Goal: Transaction & Acquisition: Purchase product/service

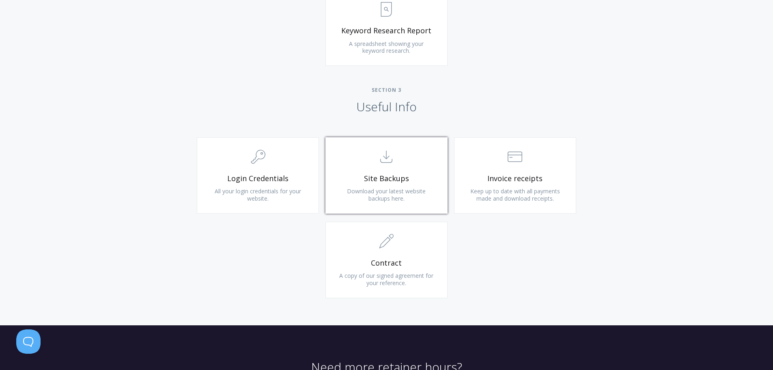
scroll to position [446, 0]
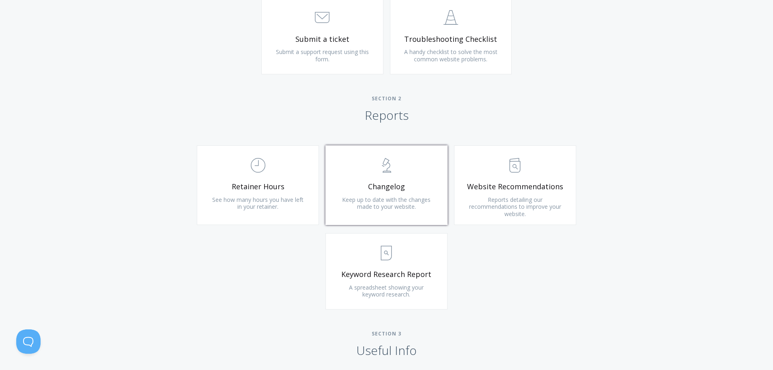
click at [377, 184] on span "Changelog" at bounding box center [386, 186] width 97 height 9
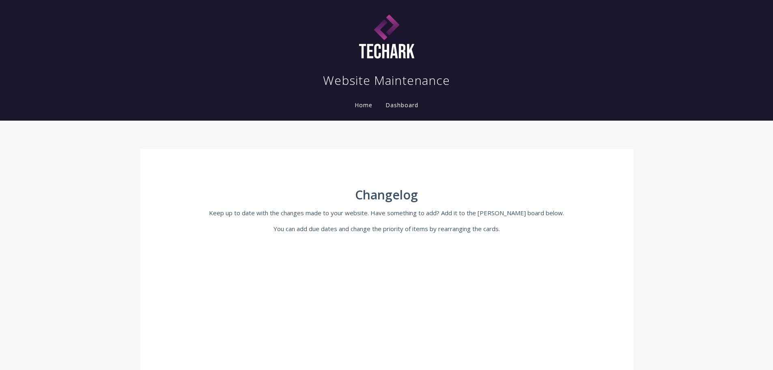
click at [365, 108] on link "Home" at bounding box center [363, 105] width 21 height 8
click at [368, 102] on link "Home" at bounding box center [363, 105] width 21 height 8
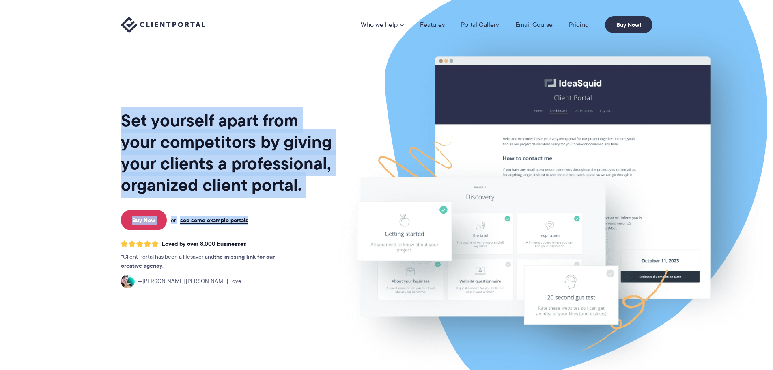
drag, startPoint x: 113, startPoint y: 124, endPoint x: 319, endPoint y: 196, distance: 218.2
click at [319, 196] on div "Set yourself apart from your competitors by giving your clients a professional,…" at bounding box center [387, 198] width 552 height 396
click at [319, 196] on div "Set yourself apart from your competitors by giving your clients a professional,…" at bounding box center [227, 200] width 213 height 389
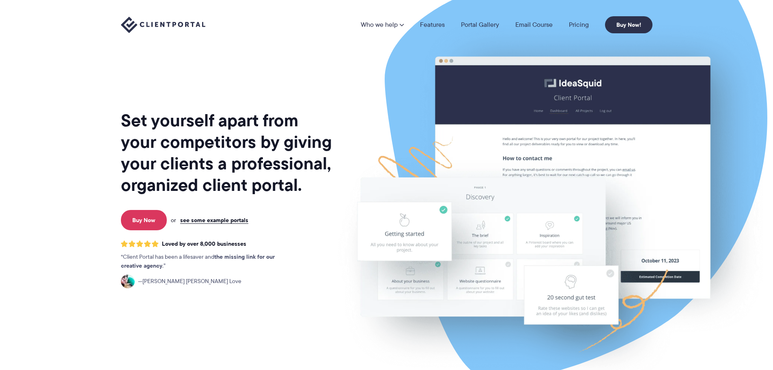
click at [147, 121] on h1 "Set yourself apart from your competitors by giving your clients a professional,…" at bounding box center [227, 153] width 213 height 86
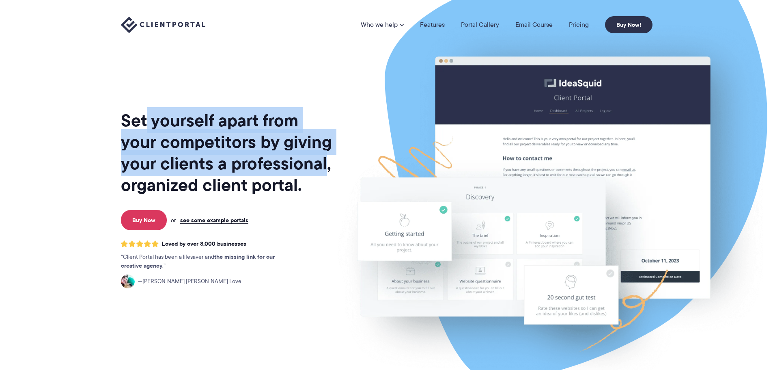
drag, startPoint x: 147, startPoint y: 121, endPoint x: 298, endPoint y: 169, distance: 158.7
click at [298, 169] on h1 "Set yourself apart from your competitors by giving your clients a professional,…" at bounding box center [227, 153] width 213 height 86
click at [299, 169] on h1 "Set yourself apart from your competitors by giving your clients a professional,…" at bounding box center [227, 153] width 213 height 86
click at [307, 98] on div "Set yourself apart from your competitors by giving your clients a professional,…" at bounding box center [227, 200] width 213 height 389
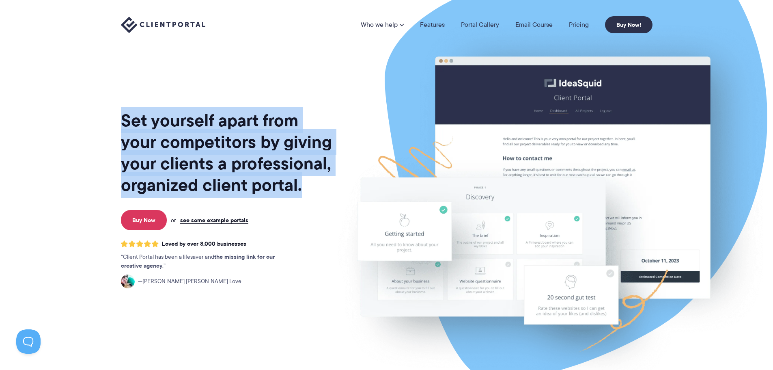
drag, startPoint x: 310, startPoint y: 190, endPoint x: 104, endPoint y: 111, distance: 221.1
click at [104, 111] on section "Set yourself apart from your competitors by giving your clients a professional,…" at bounding box center [386, 198] width 773 height 396
drag, startPoint x: 110, startPoint y: 111, endPoint x: 316, endPoint y: 196, distance: 222.7
click at [316, 196] on section "Set yourself apart from your competitors by giving your clients a professional,…" at bounding box center [386, 198] width 773 height 396
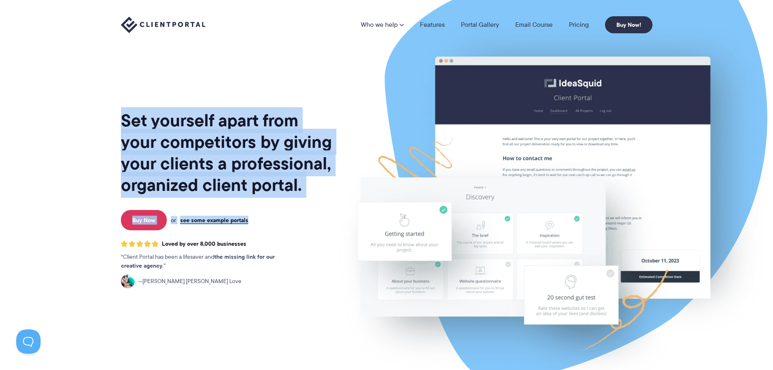
click at [316, 196] on div "Set yourself apart from your competitors by giving your clients a professional,…" at bounding box center [227, 200] width 213 height 389
drag, startPoint x: 319, startPoint y: 185, endPoint x: 121, endPoint y: 114, distance: 210.5
click at [121, 114] on h1 "Set yourself apart from your competitors by giving your clients a professional,…" at bounding box center [227, 153] width 213 height 86
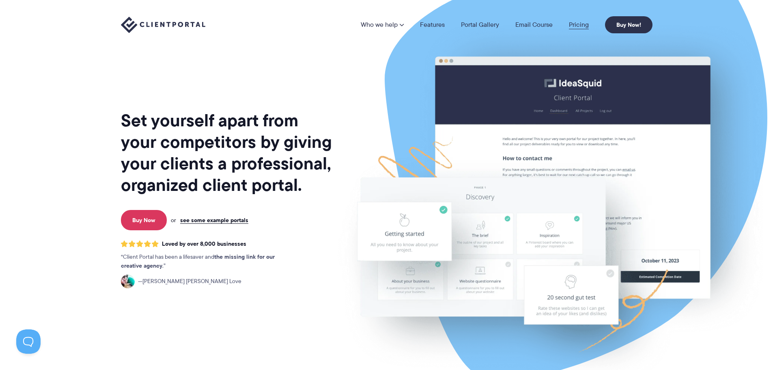
click at [576, 25] on link "Pricing" at bounding box center [579, 25] width 20 height 6
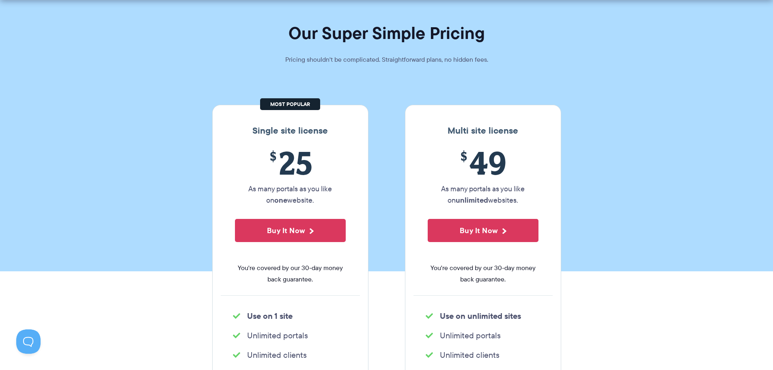
scroll to position [81, 0]
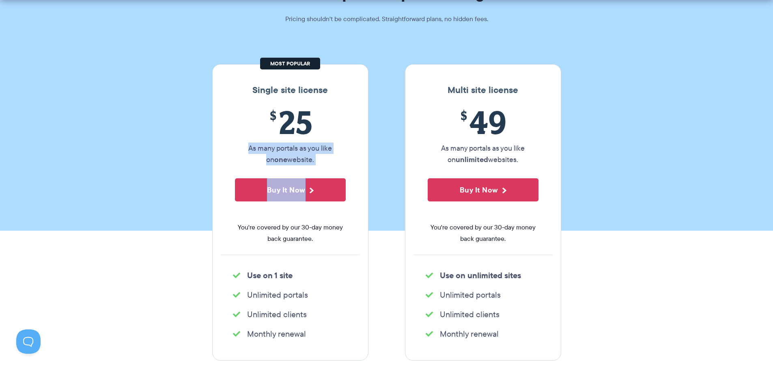
drag, startPoint x: 234, startPoint y: 147, endPoint x: 357, endPoint y: 167, distance: 125.1
click at [357, 167] on div "$ 25 As many portals as you like on one website. Buy It Now You're covered by o…" at bounding box center [290, 179] width 139 height 151
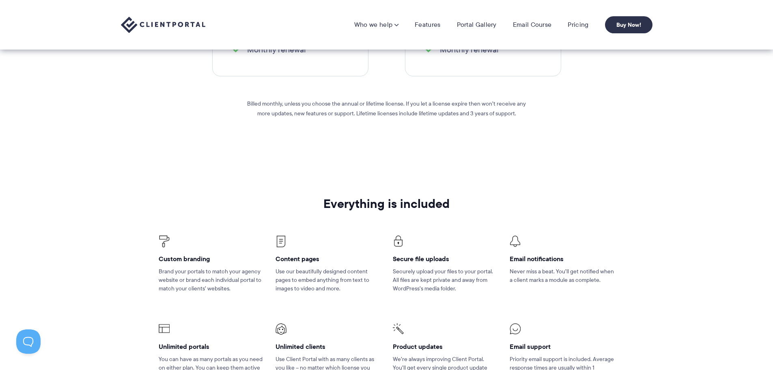
scroll to position [0, 0]
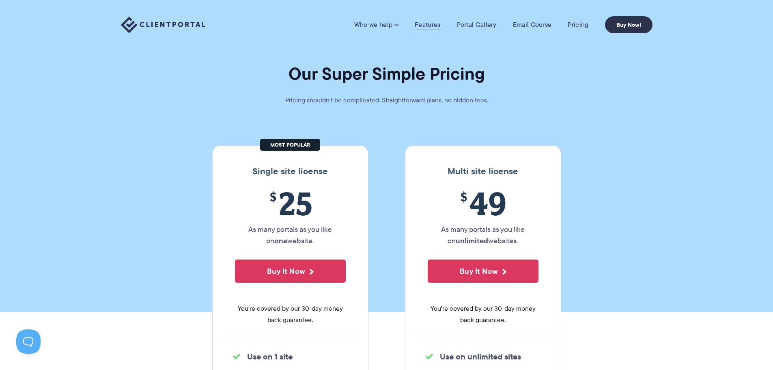
click at [432, 25] on link "Features" at bounding box center [428, 25] width 26 height 8
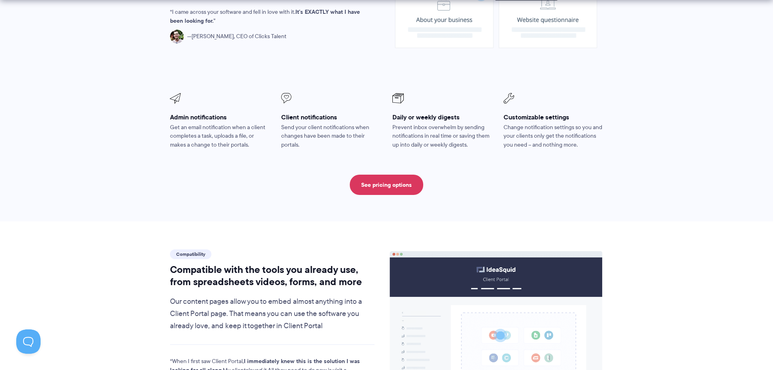
scroll to position [934, 0]
